Goal: Task Accomplishment & Management: Complete application form

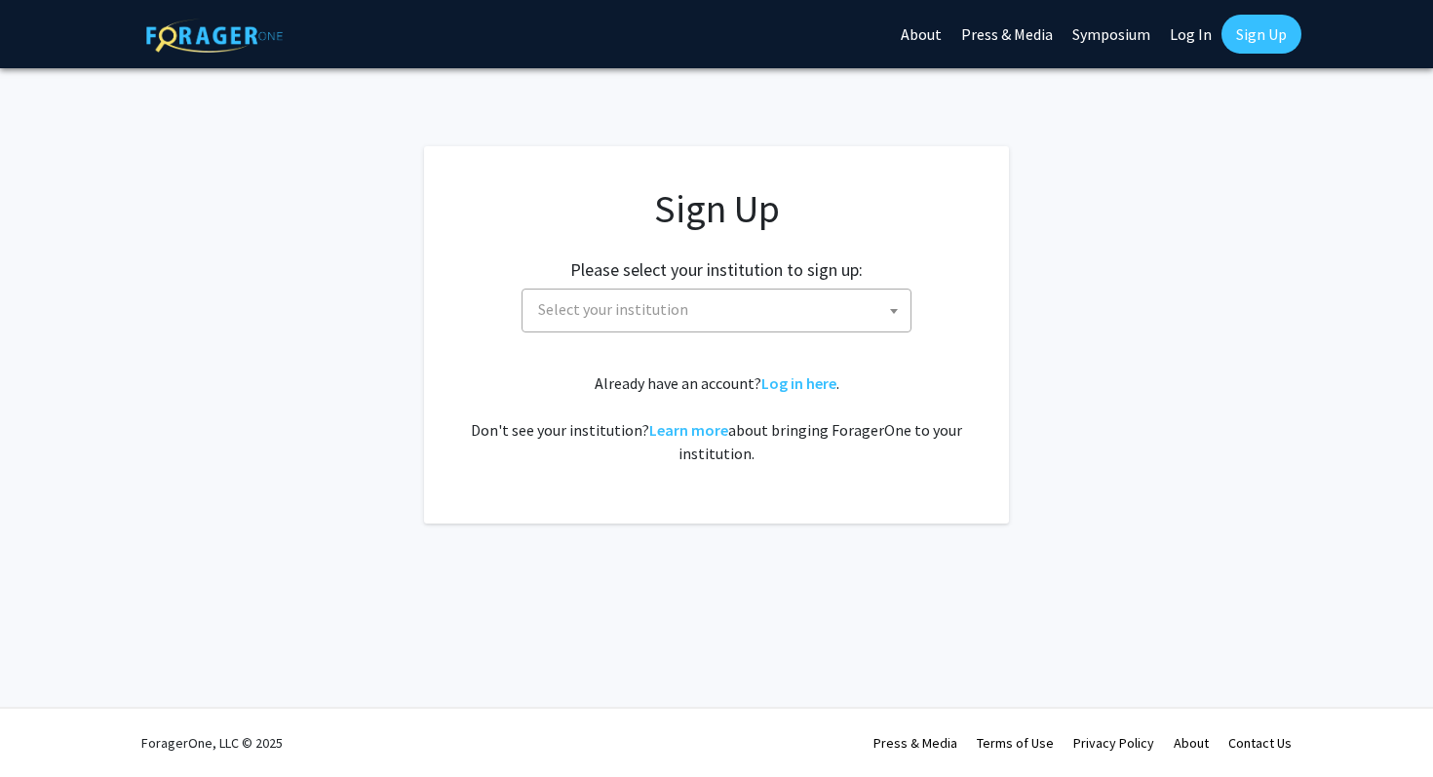
click at [844, 323] on span "Select your institution" at bounding box center [720, 309] width 380 height 40
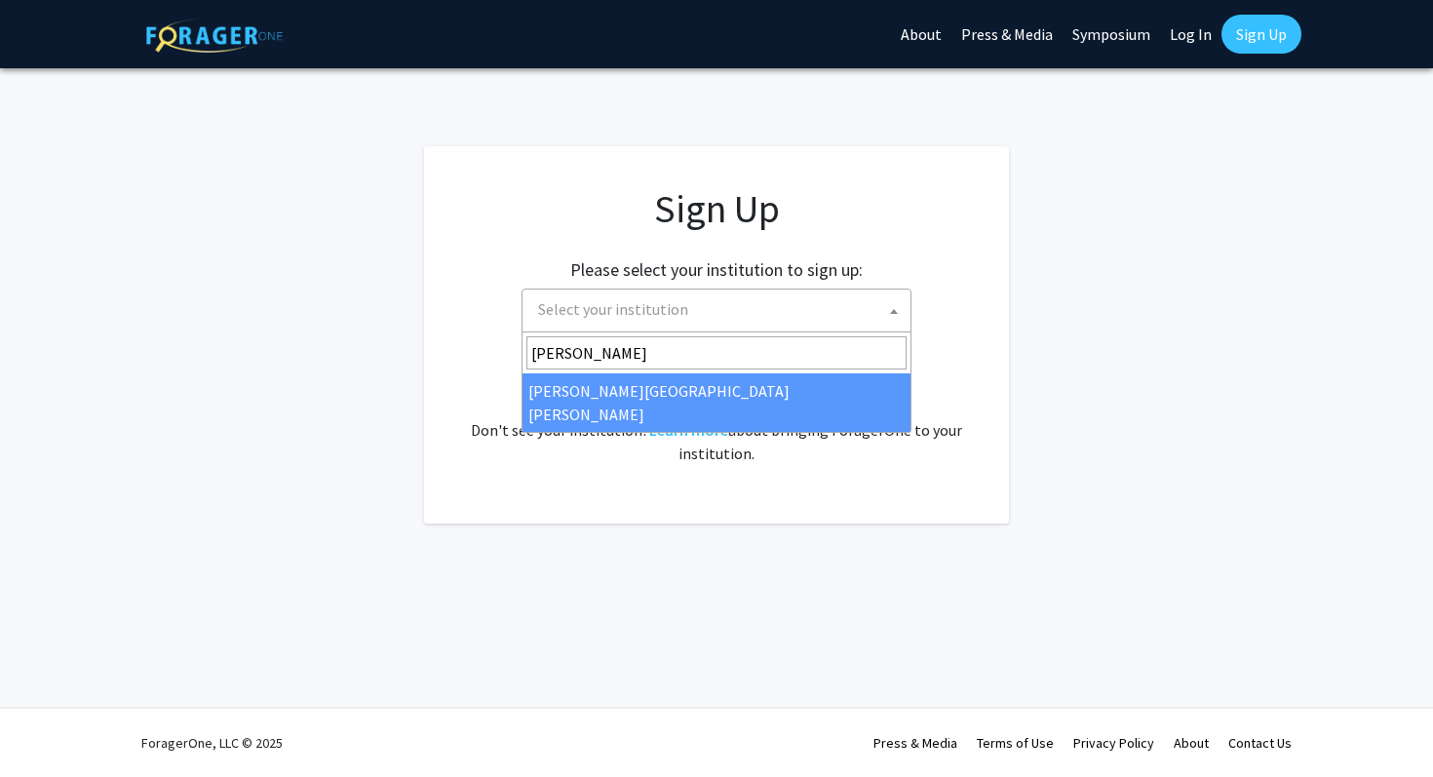
type input "johns"
select select "1"
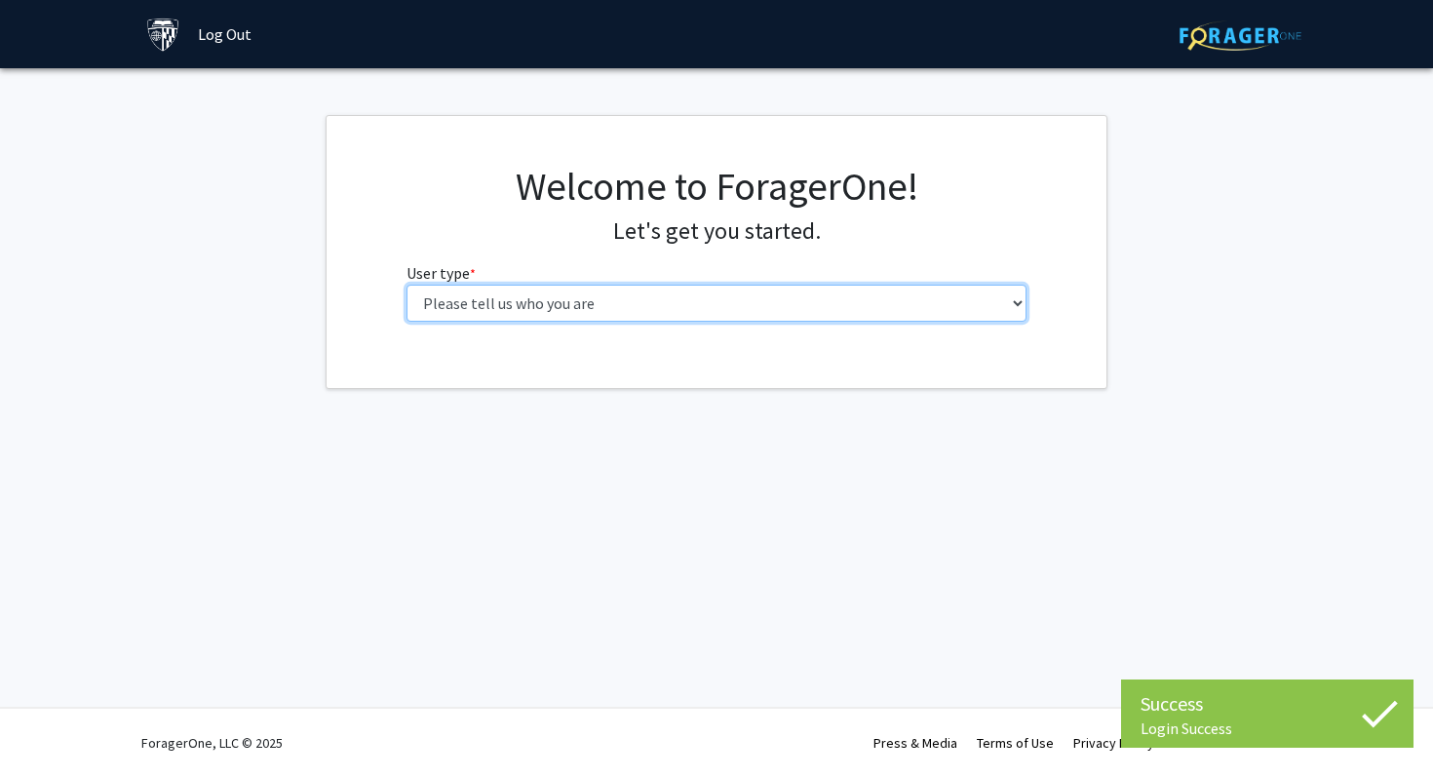
click at [745, 292] on select "Please tell us who you are Undergraduate Student Master's Student Doctoral Cand…" at bounding box center [716, 303] width 621 height 37
select select "1: undergrad"
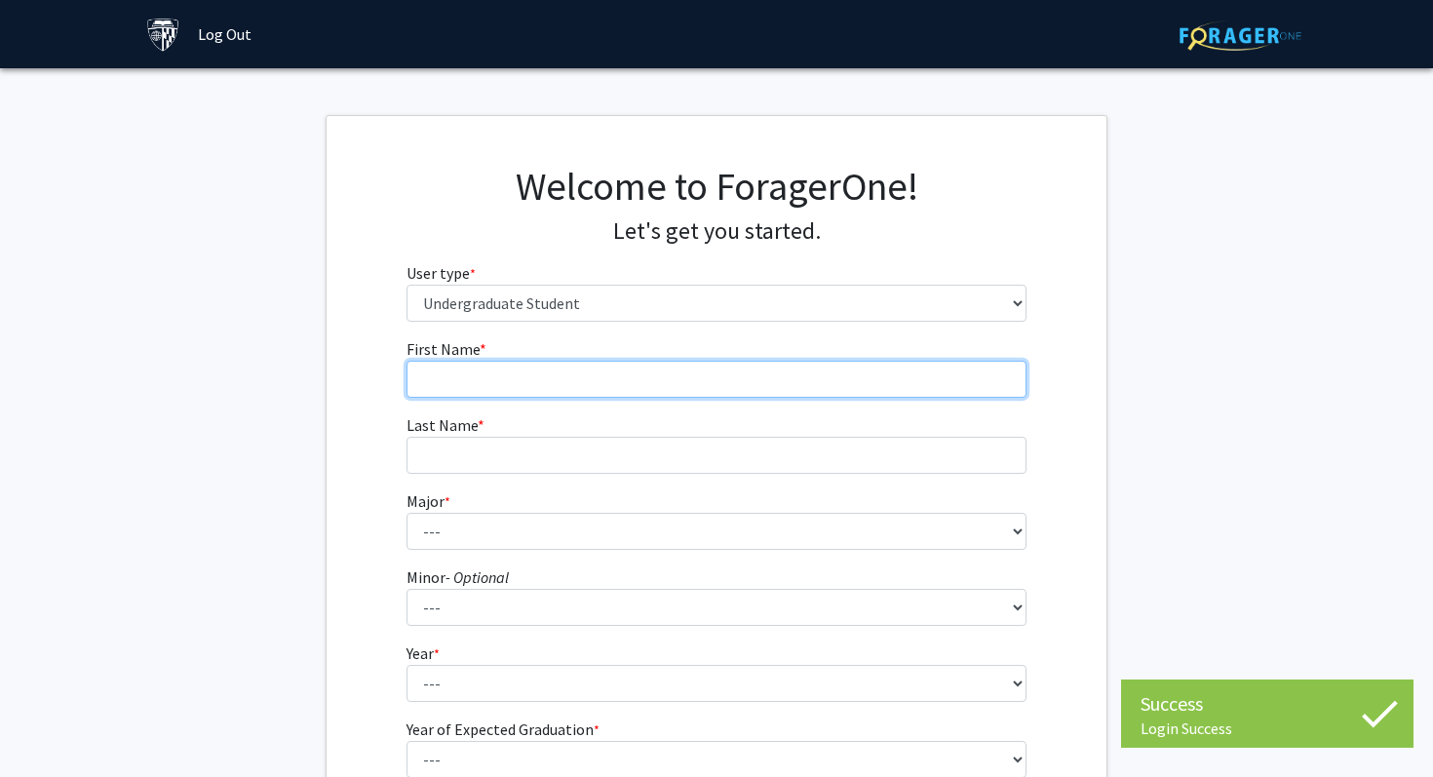
click at [714, 365] on input "First Name * required" at bounding box center [716, 379] width 621 height 37
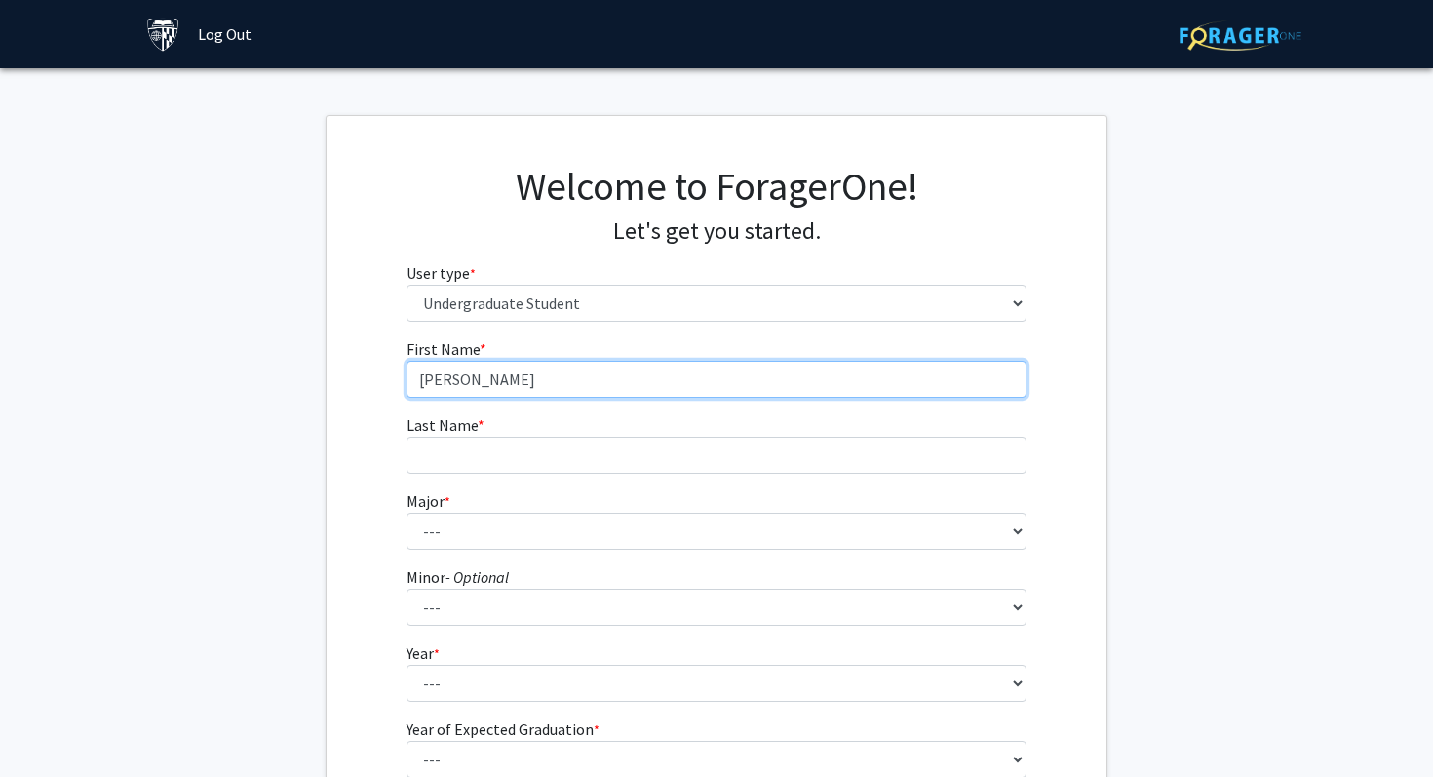
type input "[PERSON_NAME]"
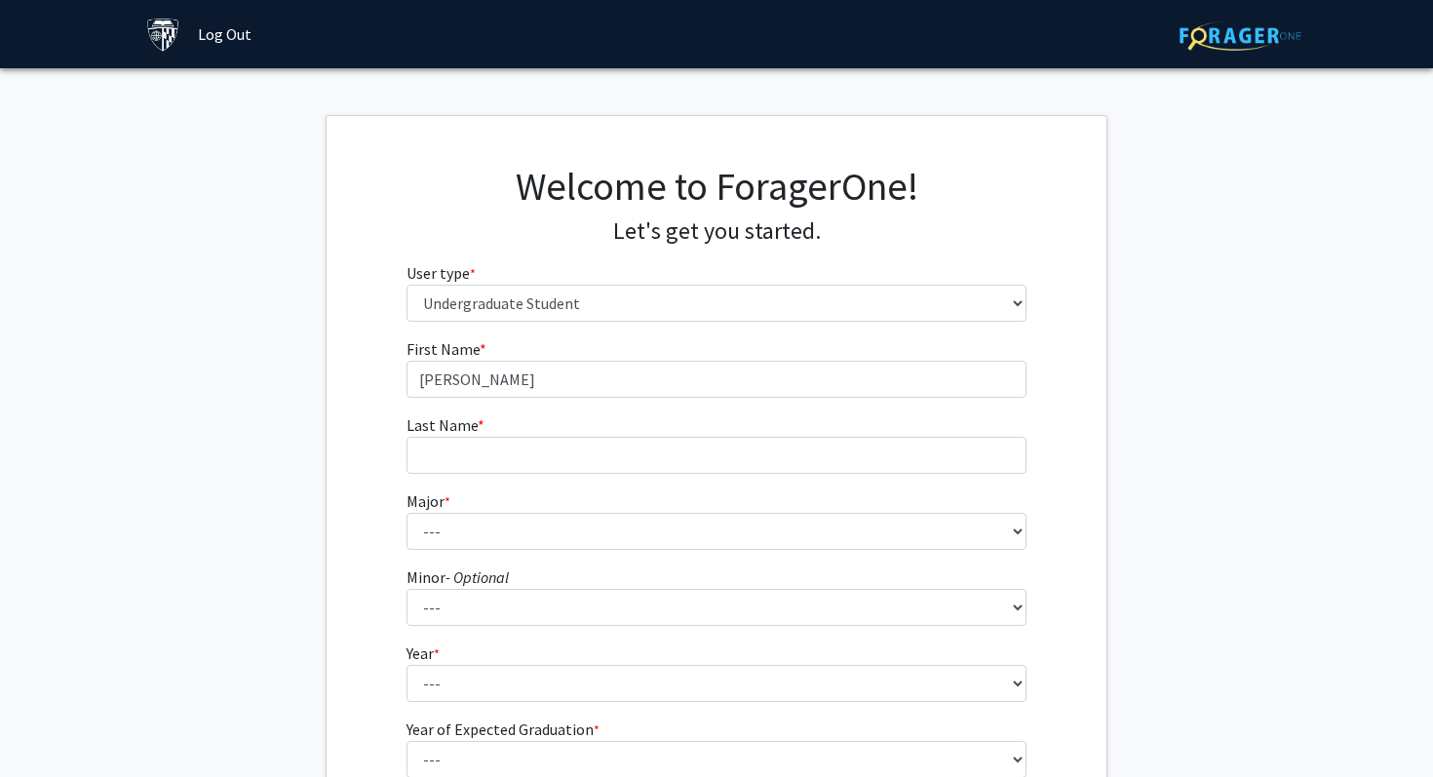
click at [672, 435] on fg-input "Last Name * required" at bounding box center [716, 443] width 621 height 60
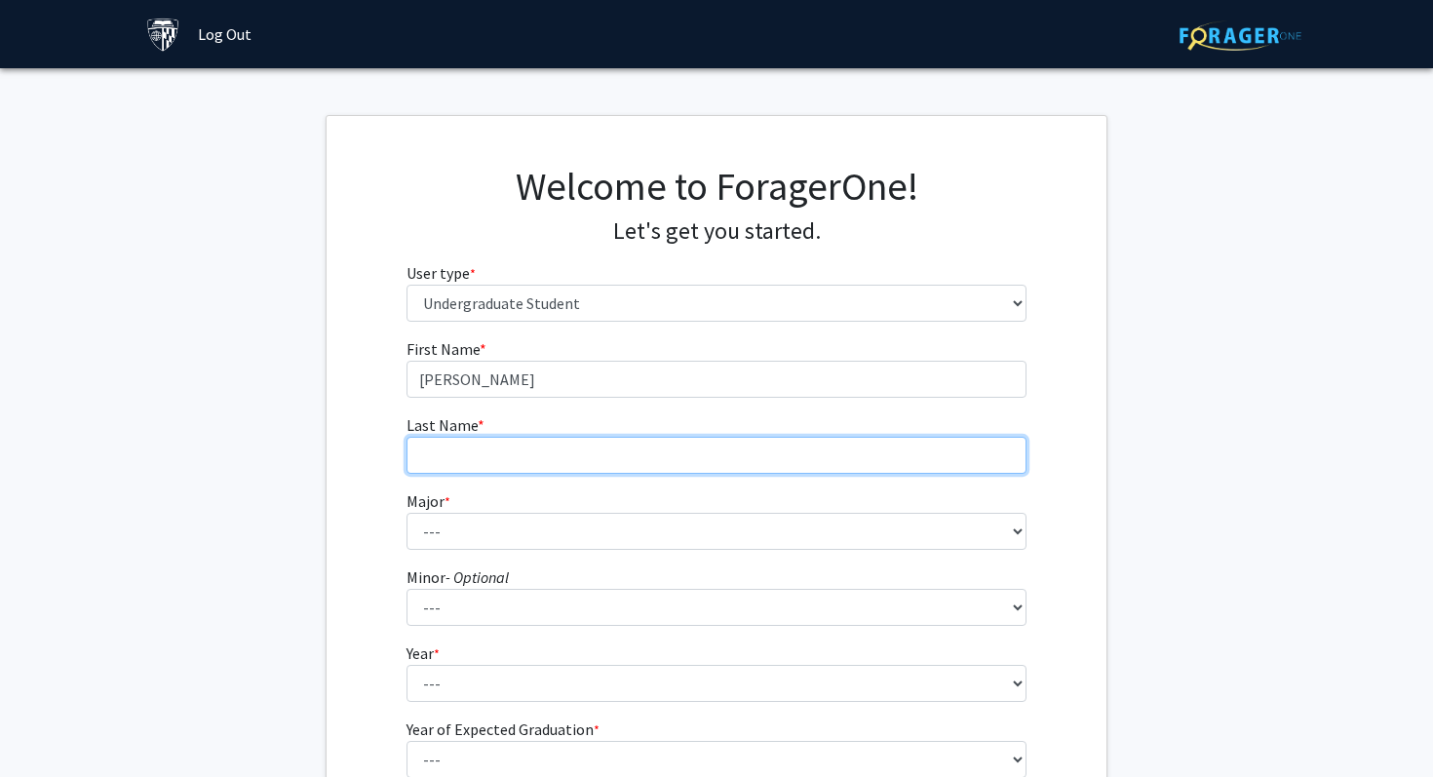
click at [666, 448] on input "Last Name * required" at bounding box center [716, 455] width 621 height 37
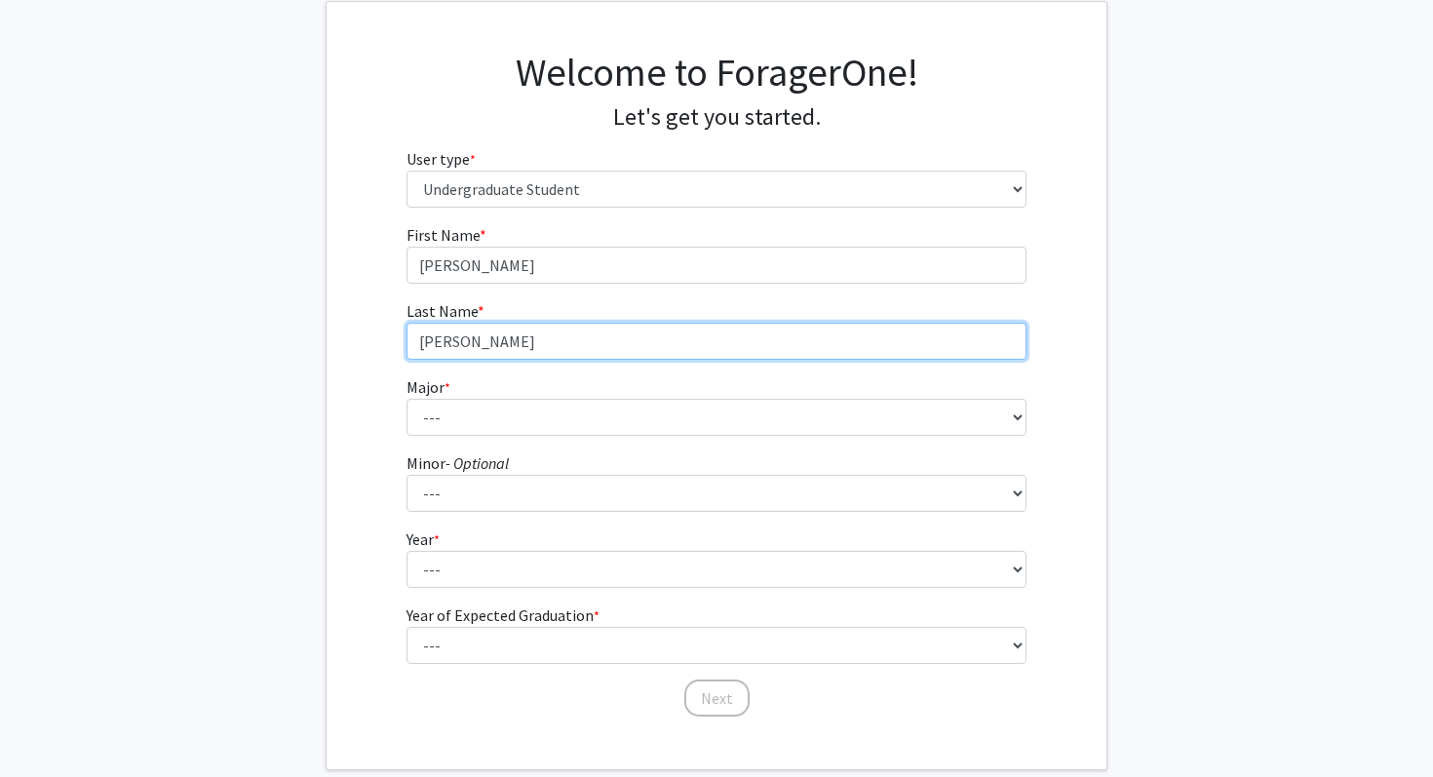
type input "[PERSON_NAME]"
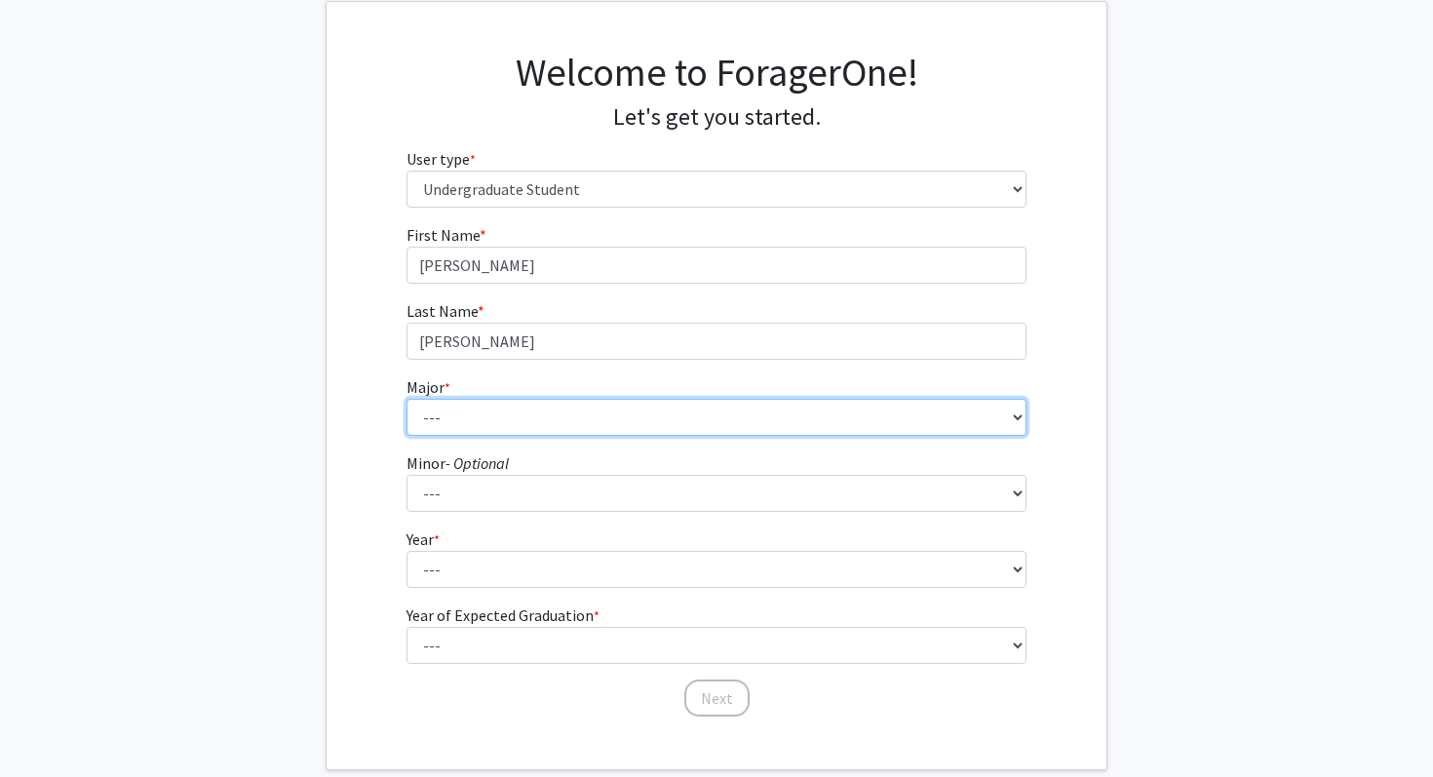
click at [596, 429] on select "--- Africana Studies Anthropology Applied Mathematics & Statistics Archaeology …" at bounding box center [716, 417] width 621 height 37
select select "9: 24"
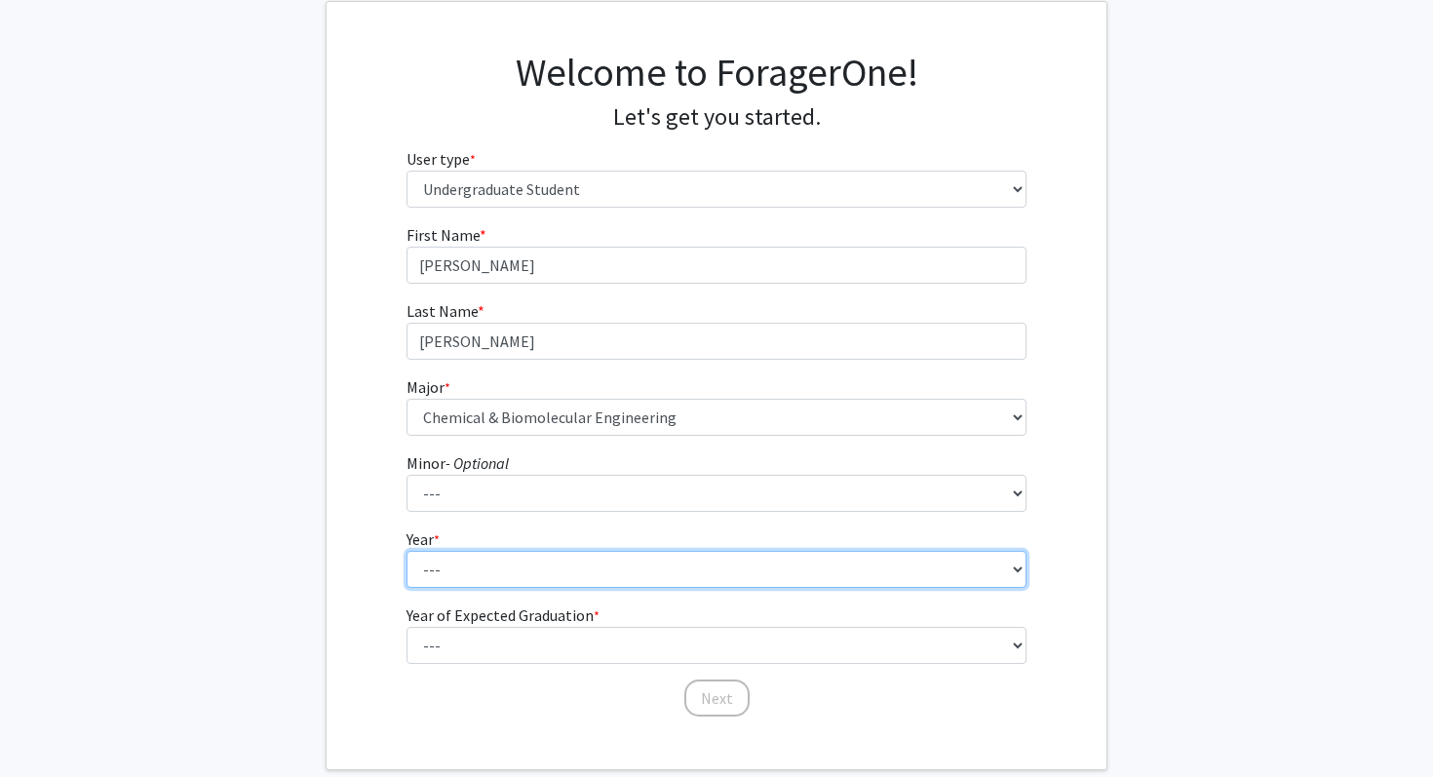
click at [554, 565] on select "--- First-year Sophomore Junior Senior Postbaccalaureate Certificate" at bounding box center [716, 569] width 621 height 37
select select "2: sophomore"
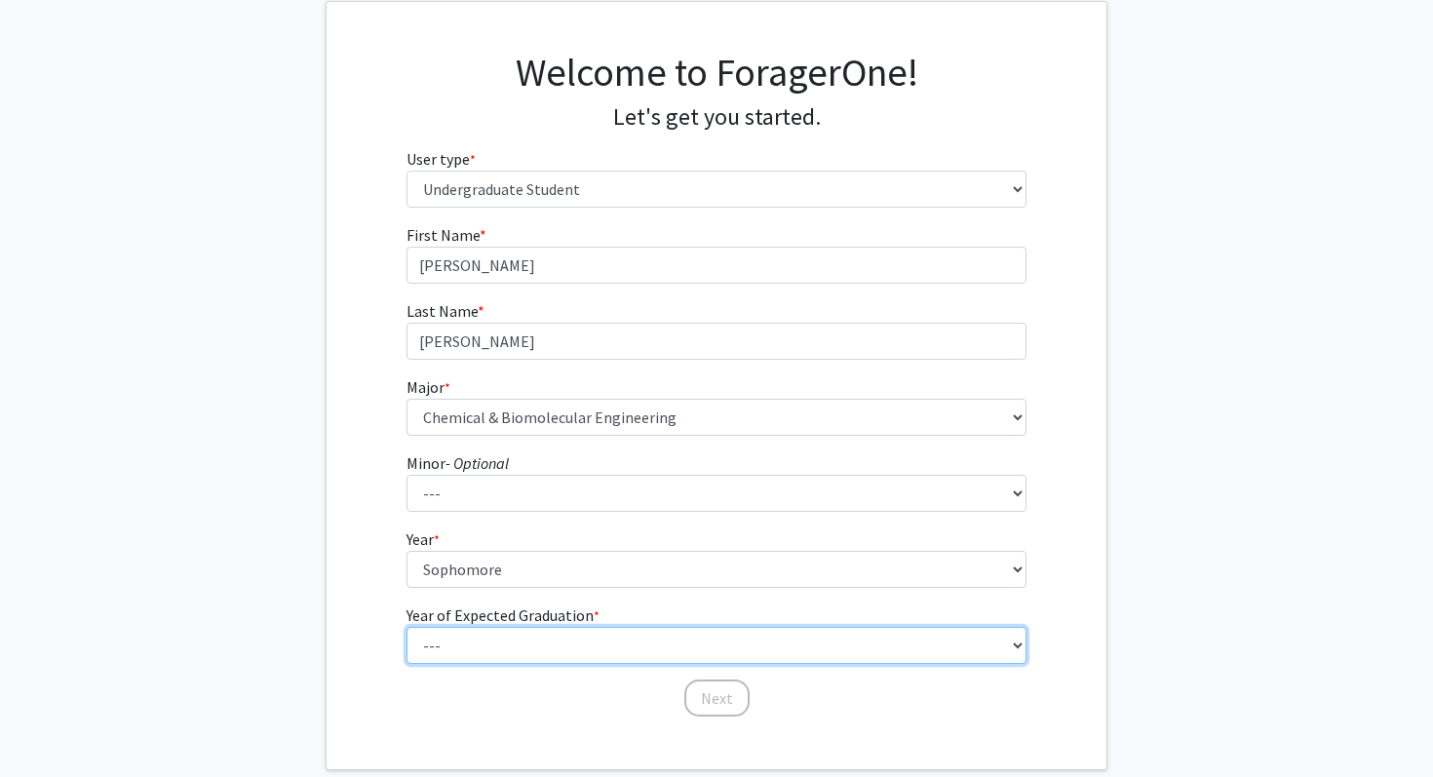
click at [553, 647] on select "--- 2025 2026 2027 2028 2029 2030 2031 2032 2033 2034" at bounding box center [716, 645] width 621 height 37
select select "4: 2028"
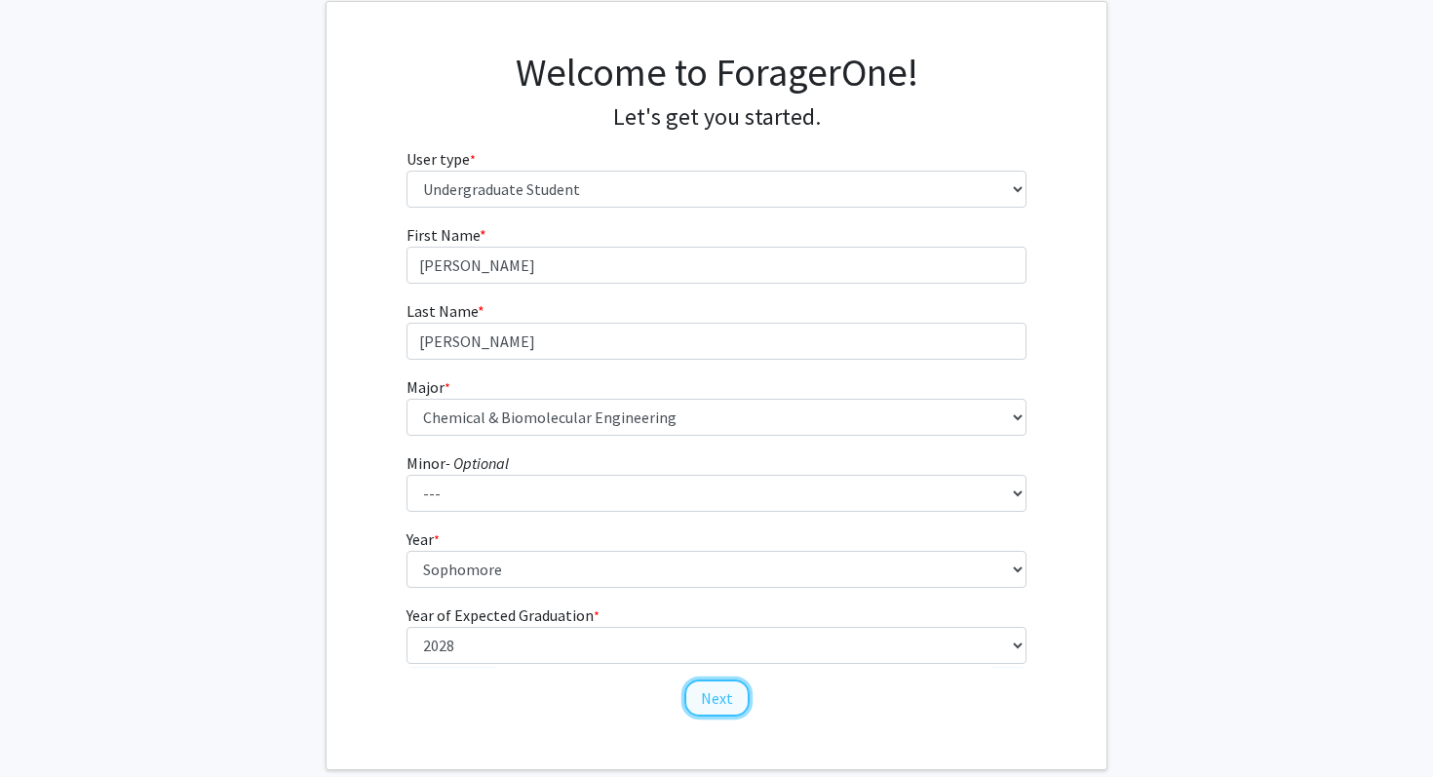
click at [713, 698] on button "Next" at bounding box center [716, 697] width 65 height 37
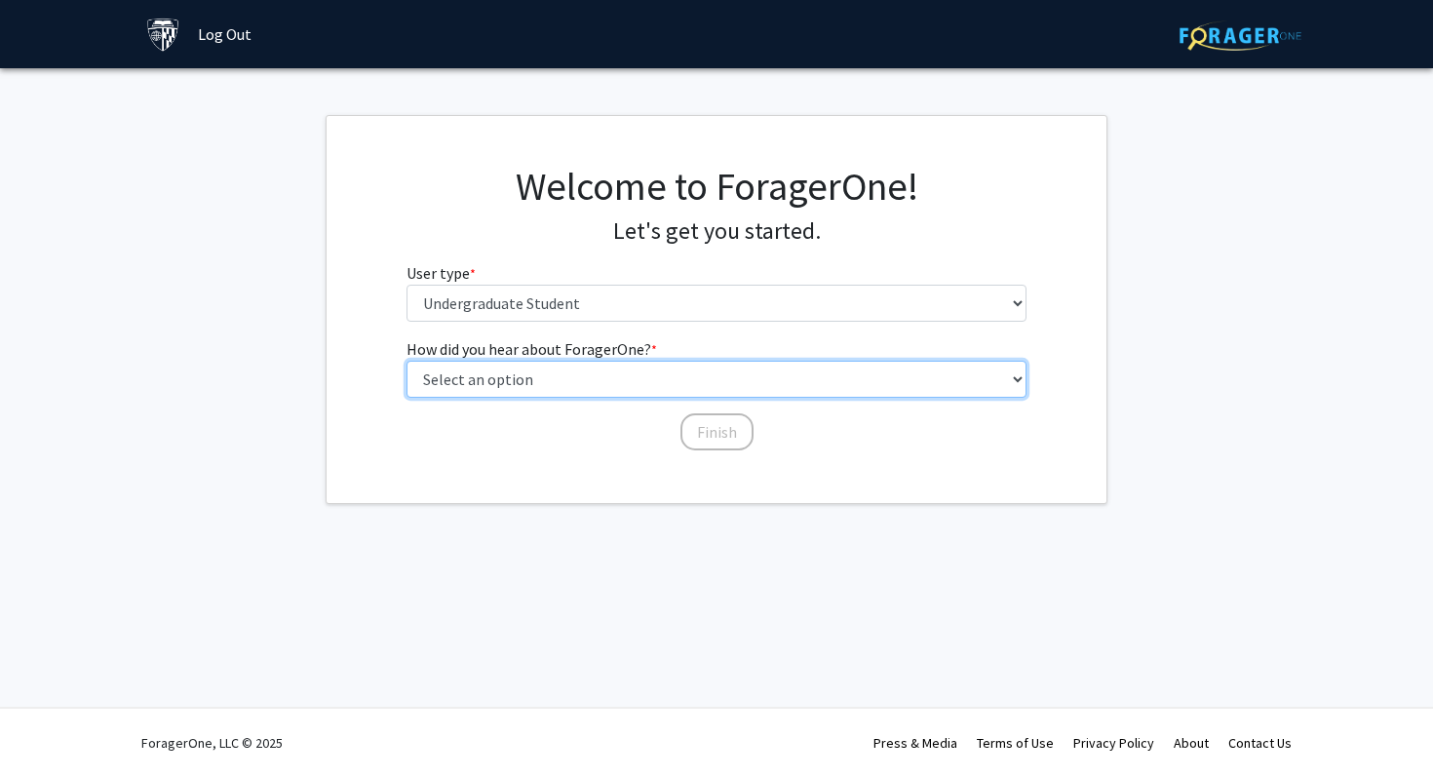
click at [746, 381] on select "Select an option Peer/student recommendation Faculty/staff recommendation Unive…" at bounding box center [716, 379] width 621 height 37
select select "2: faculty_recommendation"
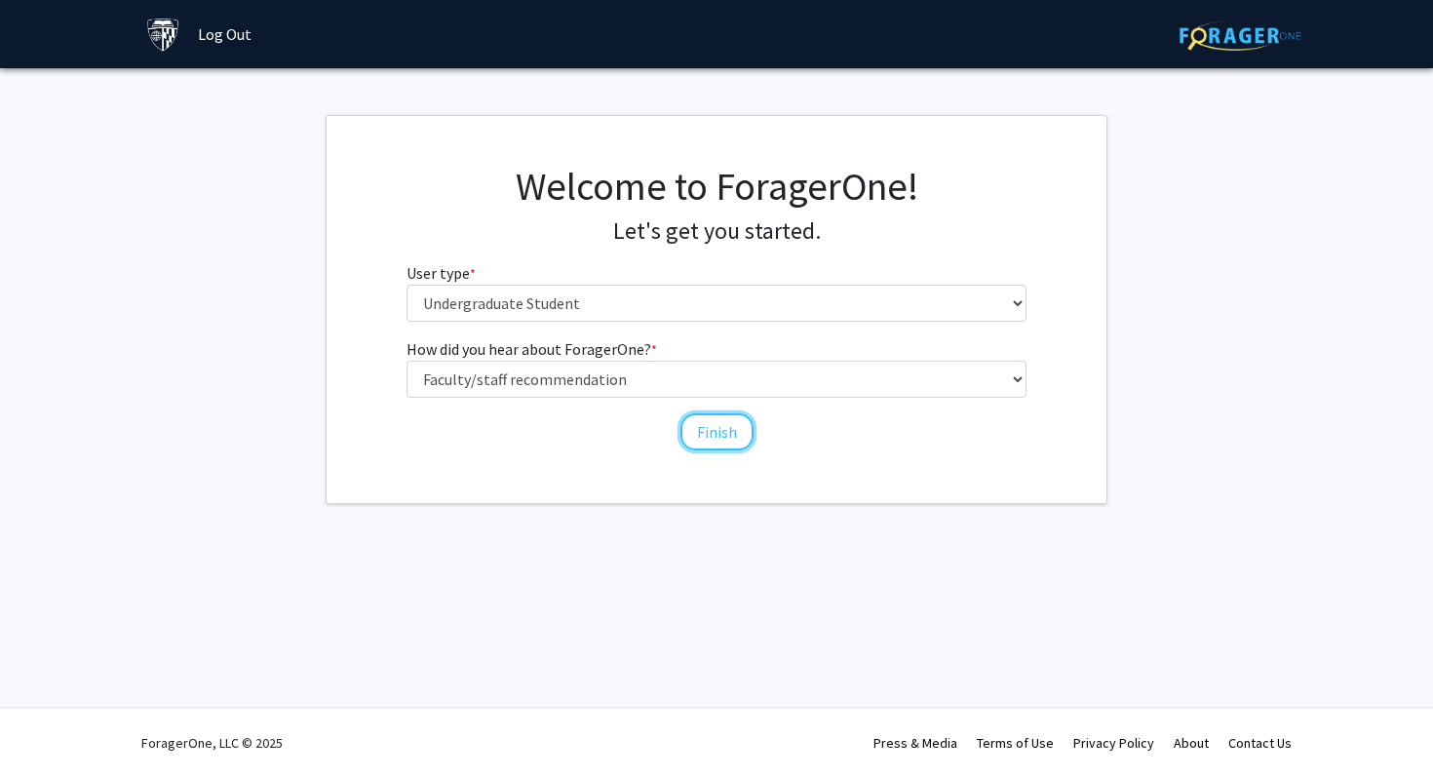
click at [730, 450] on div "How did you hear about ForagerOne? * required Select an option Peer/student rec…" at bounding box center [717, 394] width 650 height 115
click at [715, 442] on button "Finish" at bounding box center [716, 431] width 73 height 37
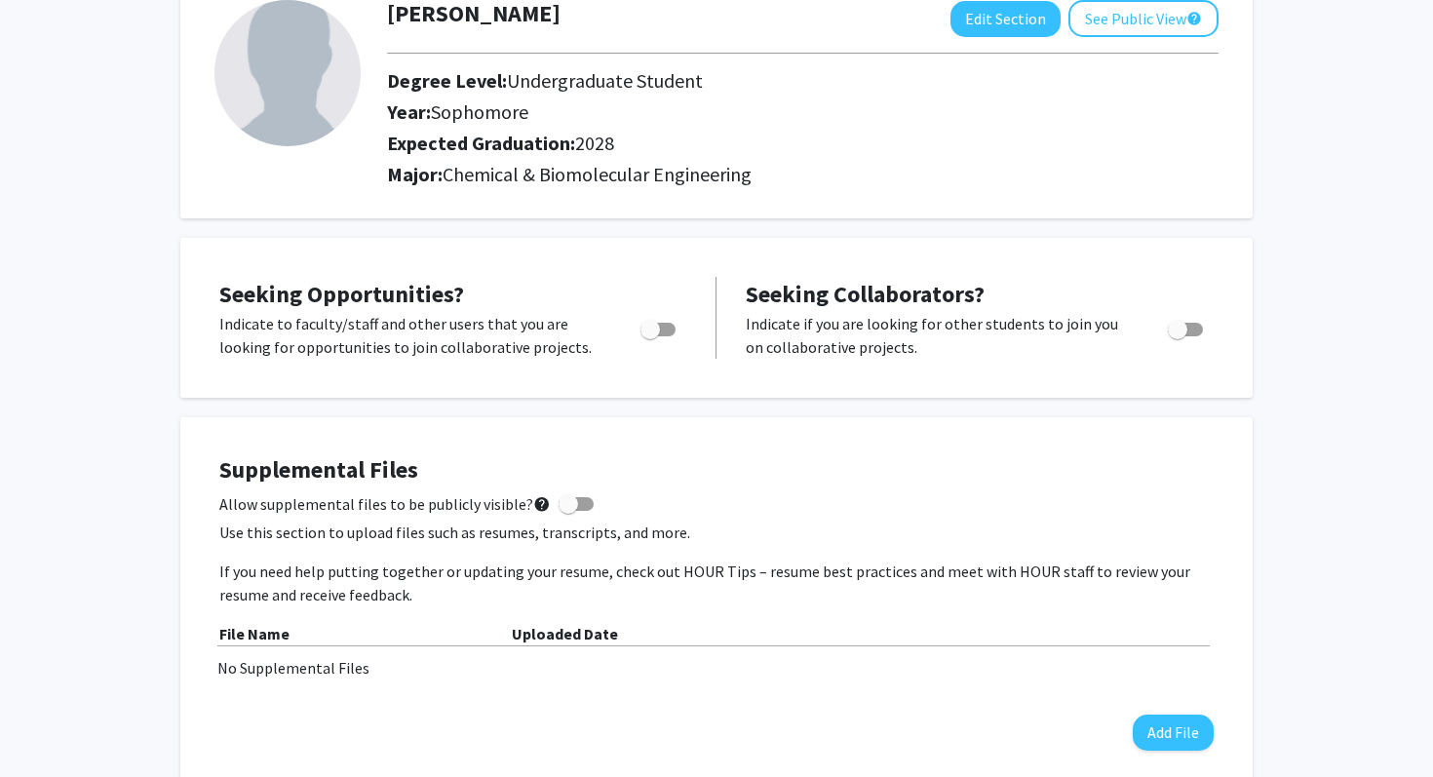
scroll to position [142, 0]
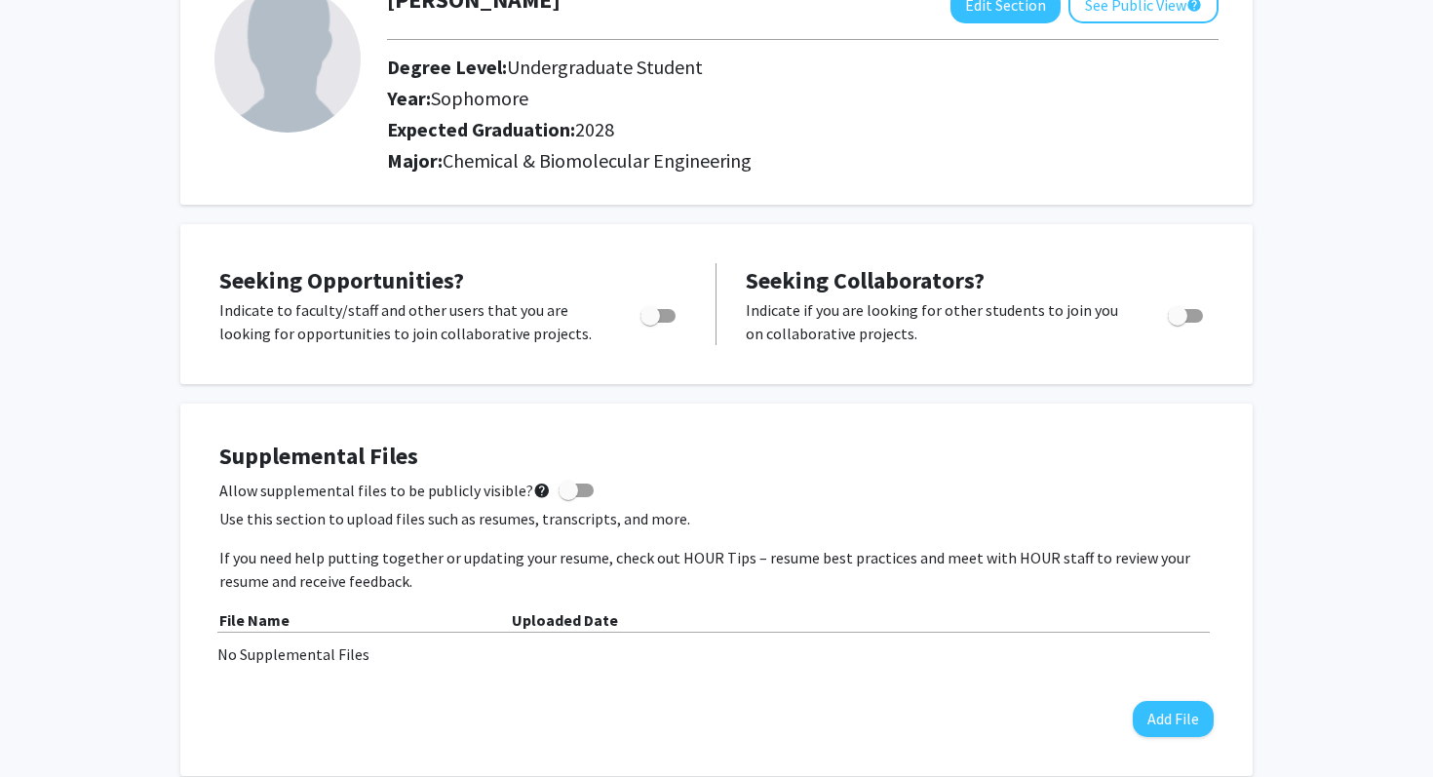
click at [645, 312] on span "Toggle" at bounding box center [649, 315] width 19 height 19
click at [649, 323] on input "Are you actively seeking opportunities?" at bounding box center [649, 323] width 1 height 1
checkbox input "true"
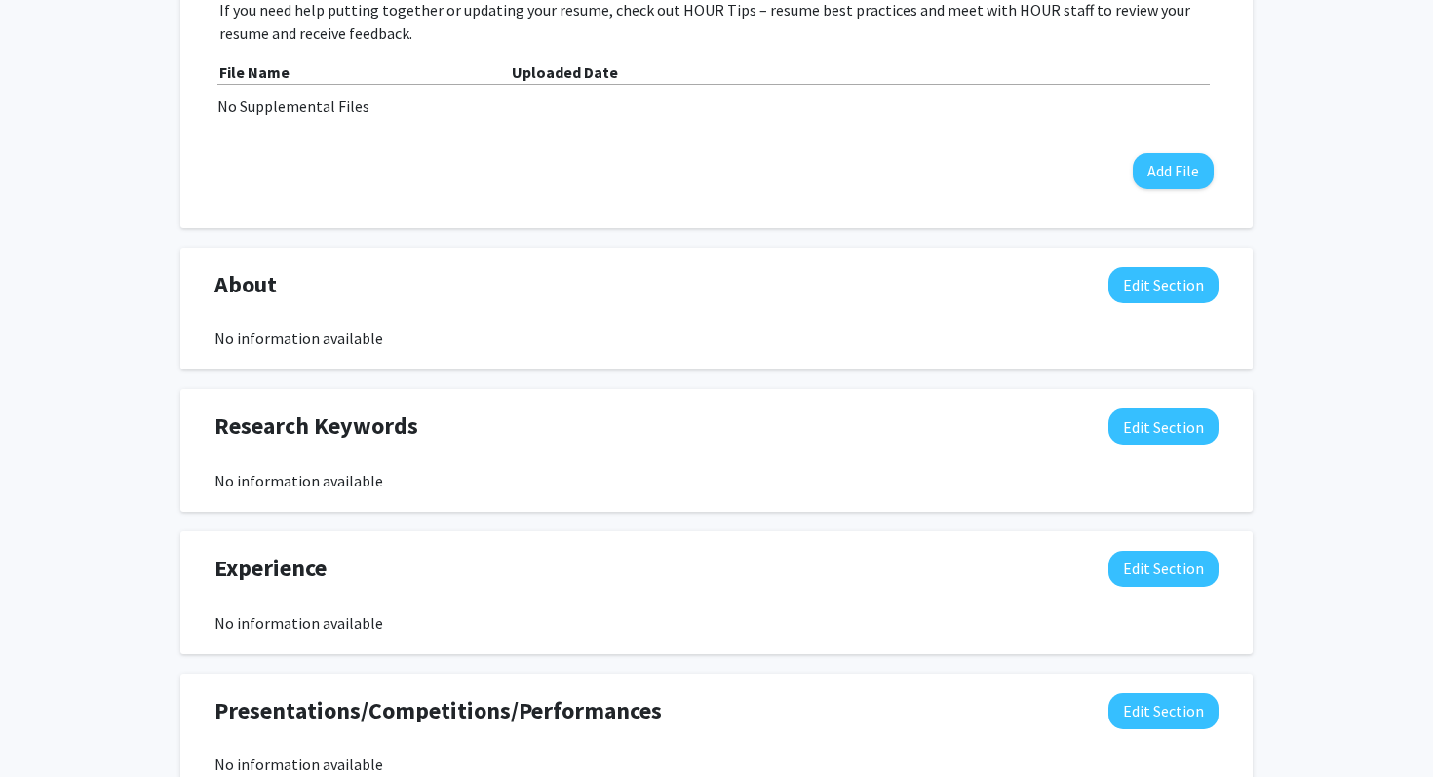
scroll to position [691, 0]
click at [1178, 288] on button "Edit Section" at bounding box center [1163, 284] width 110 height 36
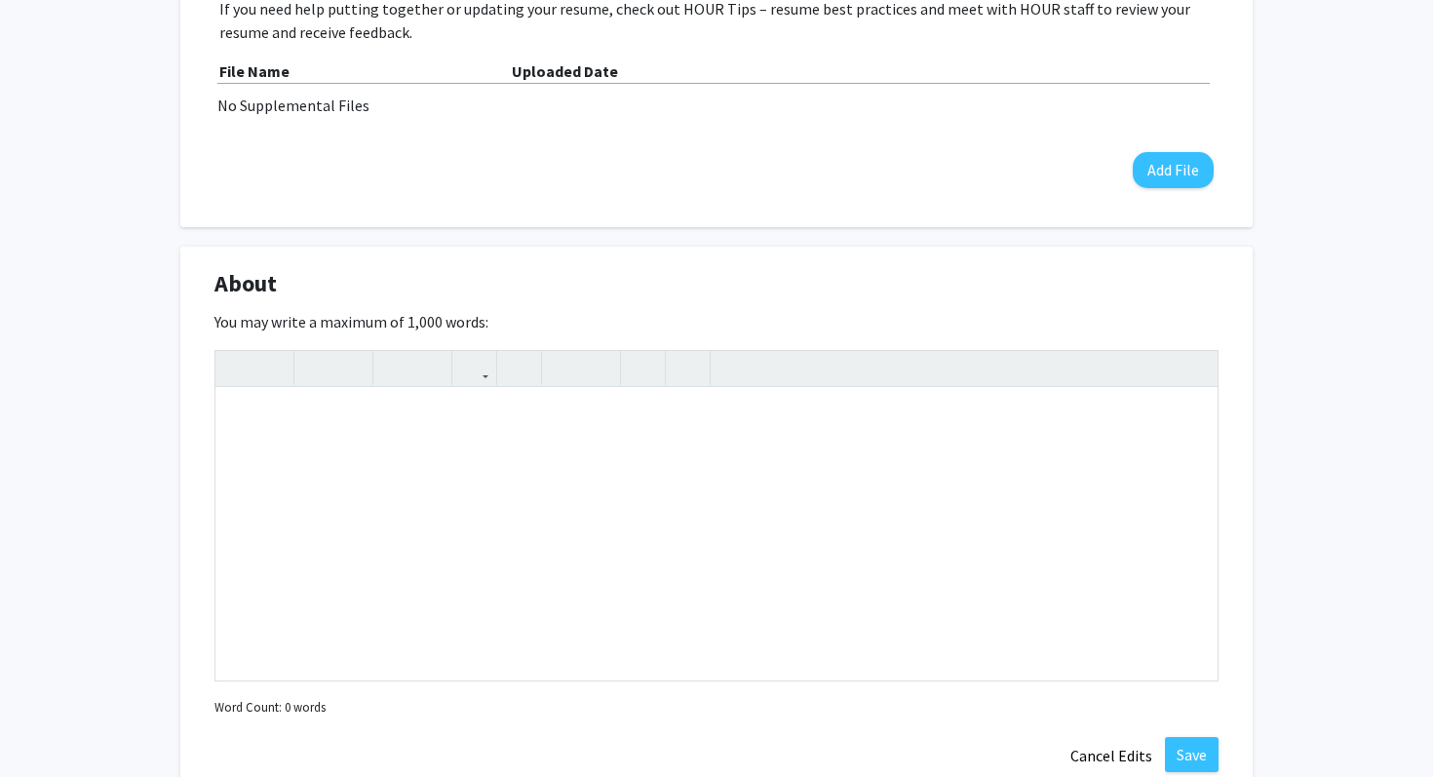
click at [1180, 276] on div "About Edit Section" at bounding box center [716, 288] width 1033 height 45
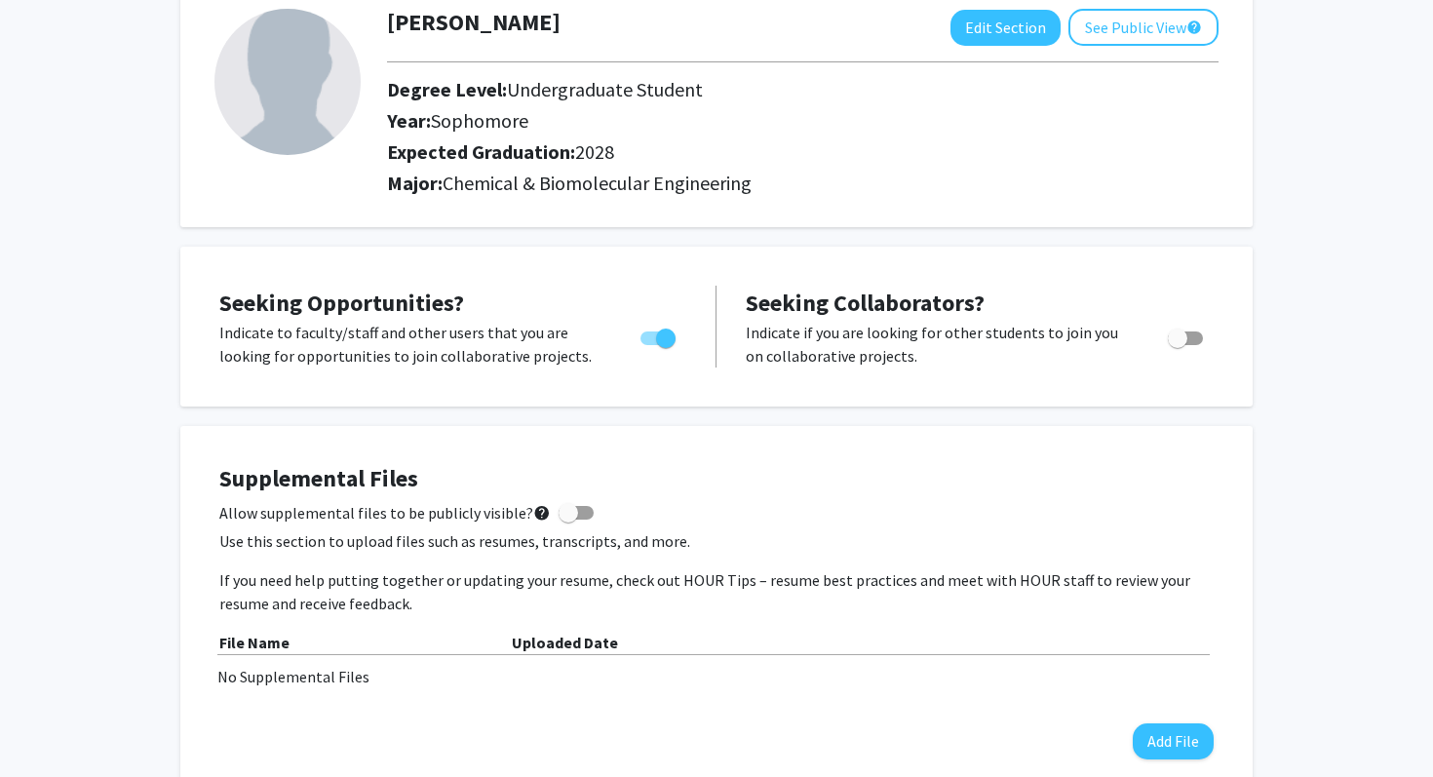
scroll to position [0, 0]
